Goal: Find specific page/section: Find specific page/section

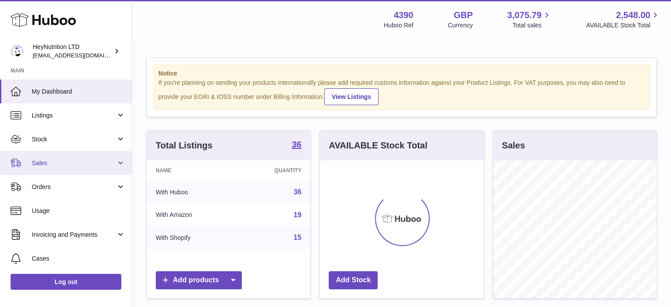
scroll to position [138, 164]
click at [61, 161] on span "Sales" at bounding box center [74, 163] width 84 height 8
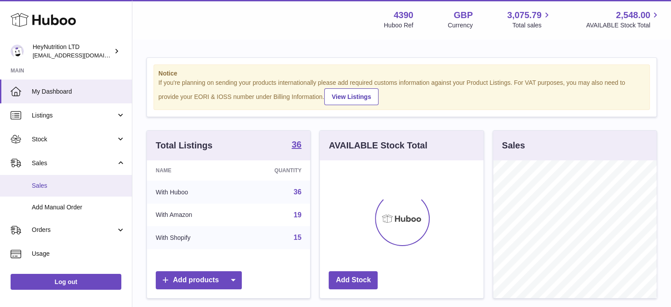
click at [55, 190] on link "Sales" at bounding box center [66, 186] width 132 height 22
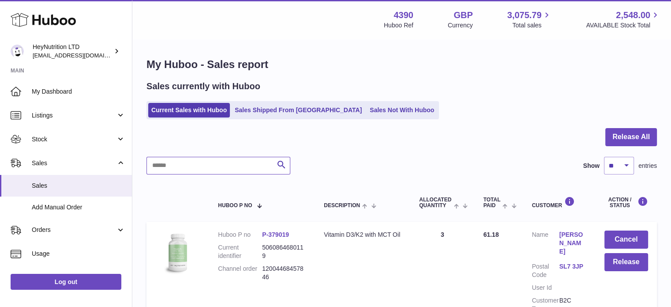
click at [200, 170] on input "text" at bounding box center [219, 166] width 144 height 18
paste input "**********"
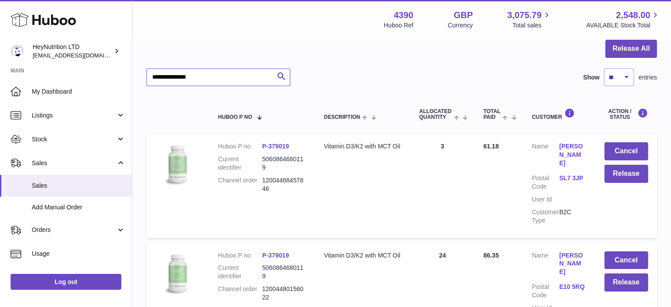
scroll to position [132, 0]
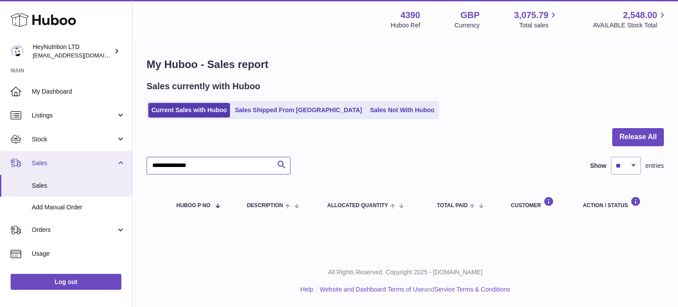
drag, startPoint x: 52, startPoint y: 165, endPoint x: 34, endPoint y: 164, distance: 17.3
click at [35, 164] on div "Huboo HeyNutrition LTD info@heynutrition.com Main My Dashboard Listings Not wit…" at bounding box center [339, 153] width 678 height 307
paste input "text"
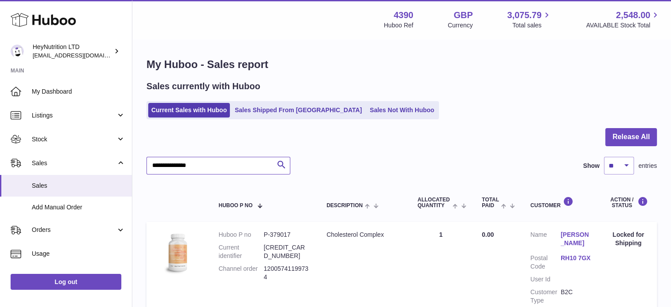
scroll to position [84, 0]
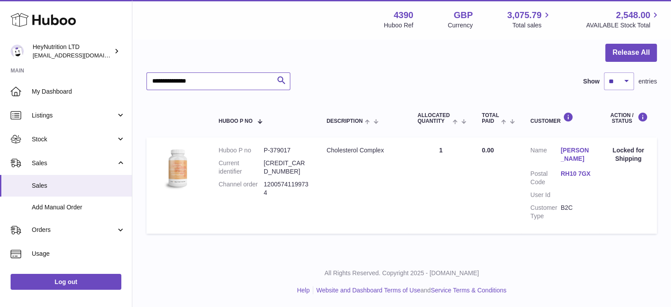
type input "**********"
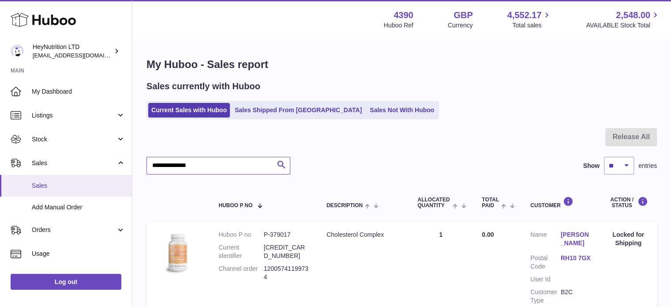
drag, startPoint x: 223, startPoint y: 173, endPoint x: 85, endPoint y: 187, distance: 139.3
click at [85, 187] on div "Huboo HeyNutrition LTD info@heynutrition.com Main My Dashboard Listings Not wit…" at bounding box center [335, 195] width 671 height 391
